Goal: Check status

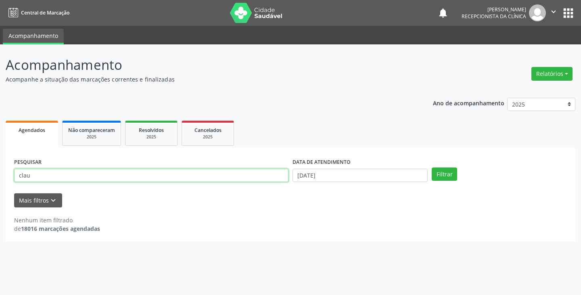
drag, startPoint x: 0, startPoint y: 0, endPoint x: 171, endPoint y: 177, distance: 246.7
click at [171, 177] on input "clau" at bounding box center [151, 176] width 274 height 14
type input "c"
click at [431, 167] on button "Filtrar" at bounding box center [443, 174] width 25 height 14
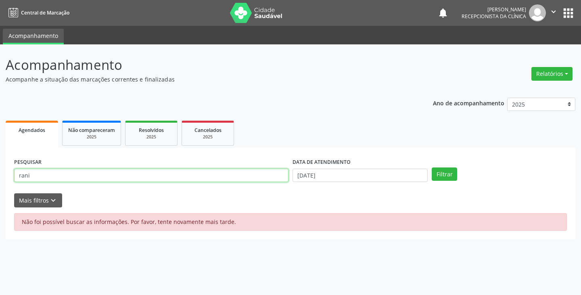
drag, startPoint x: 191, startPoint y: 175, endPoint x: 190, endPoint y: 181, distance: 5.3
click at [190, 181] on input "rani" at bounding box center [151, 176] width 274 height 14
type input "r"
type input "rani"
click at [431, 167] on button "Filtrar" at bounding box center [443, 174] width 25 height 14
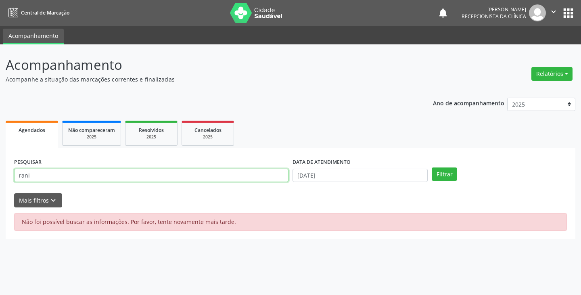
click at [140, 176] on input "rani" at bounding box center [151, 176] width 274 height 14
click at [431, 167] on button "Filtrar" at bounding box center [443, 174] width 25 height 14
